Goal: Find contact information: Find contact information

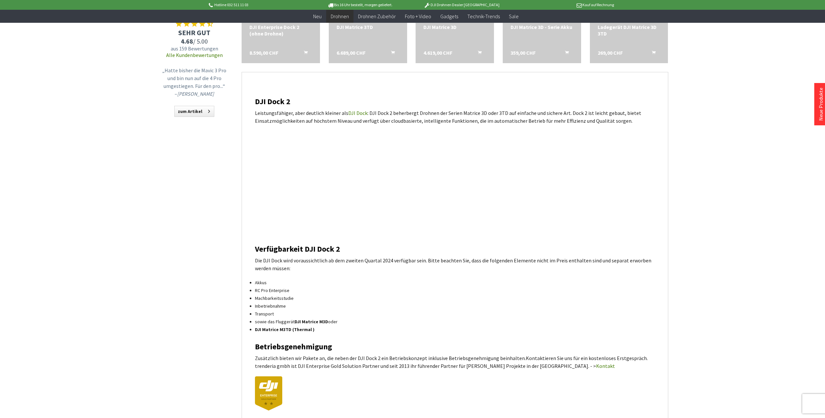
scroll to position [631, 0]
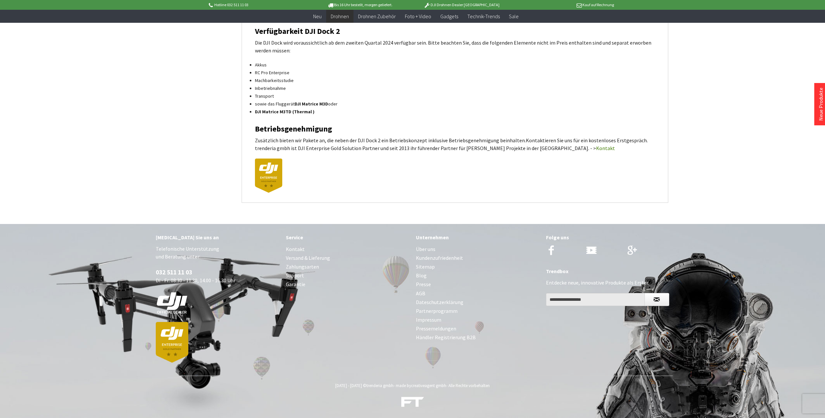
click at [290, 250] on link "Kontakt" at bounding box center [348, 249] width 124 height 9
